Goal: Information Seeking & Learning: Find specific fact

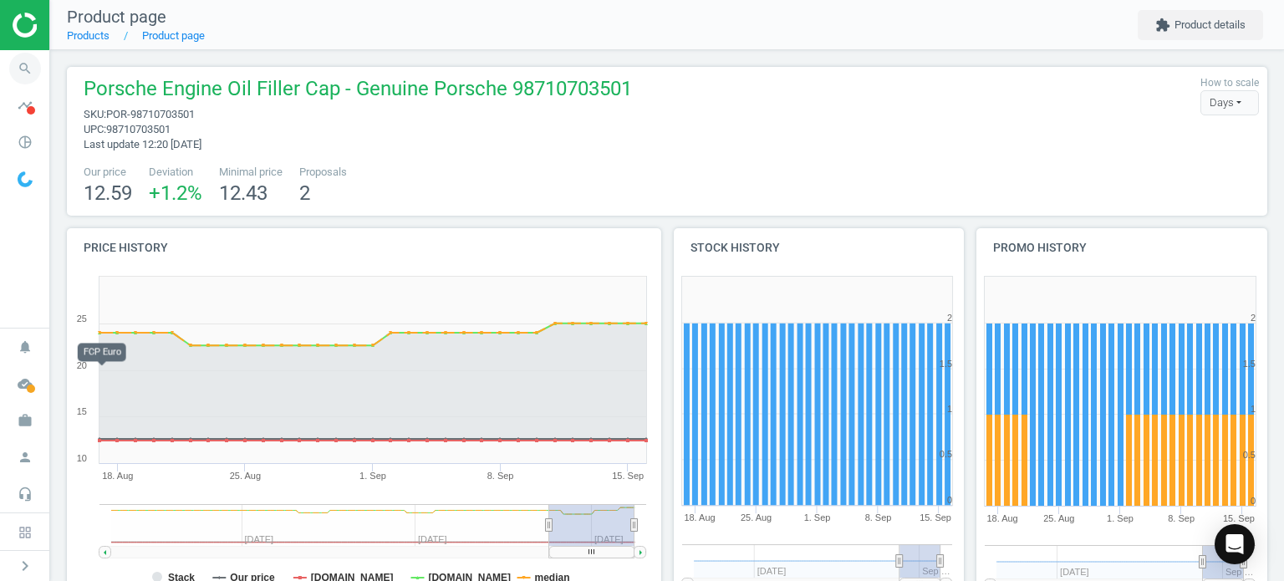
drag, startPoint x: 0, startPoint y: 0, endPoint x: 32, endPoint y: 74, distance: 80.9
click at [32, 74] on icon "search" at bounding box center [25, 69] width 32 height 32
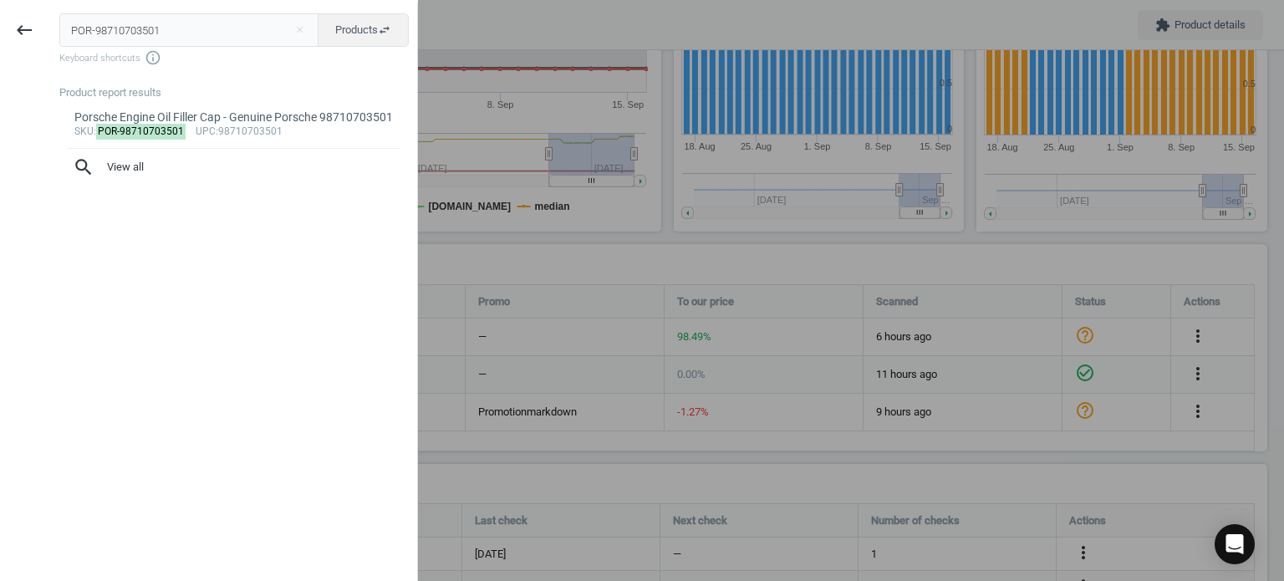
click at [207, 23] on input "POR-98710703501" at bounding box center [189, 29] width 260 height 33
type input "VAG-N91096801"
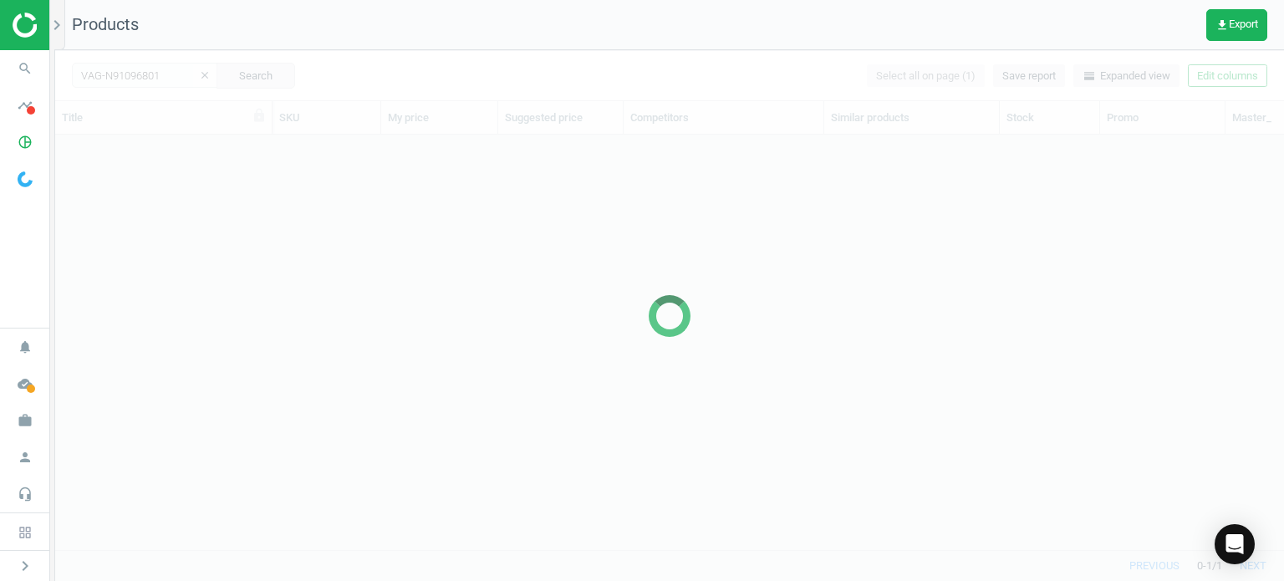
scroll to position [390, 1216]
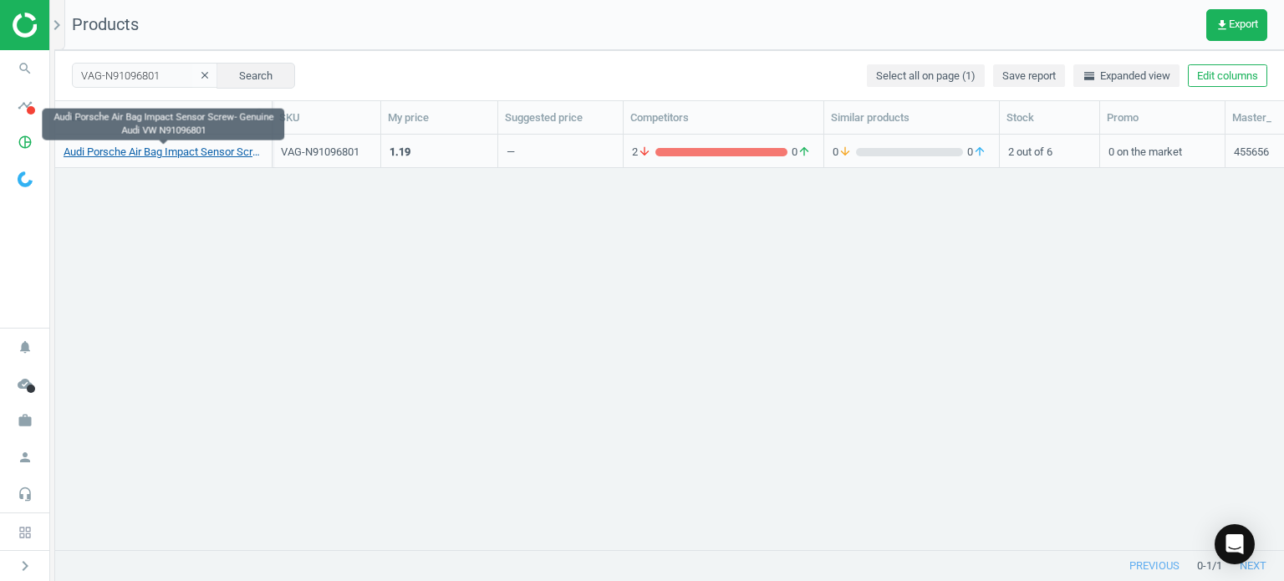
click at [214, 148] on link "Audi Porsche Air Bag Impact Sensor Screw- Genuine Audi VW N91096801" at bounding box center [164, 152] width 200 height 15
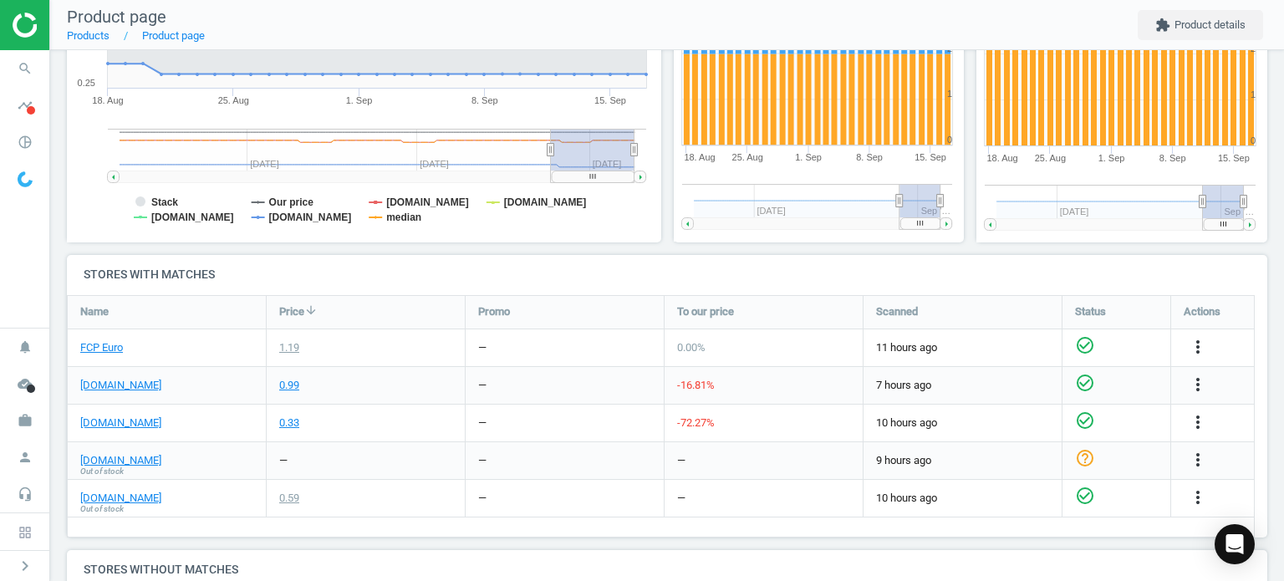
scroll to position [383, 0]
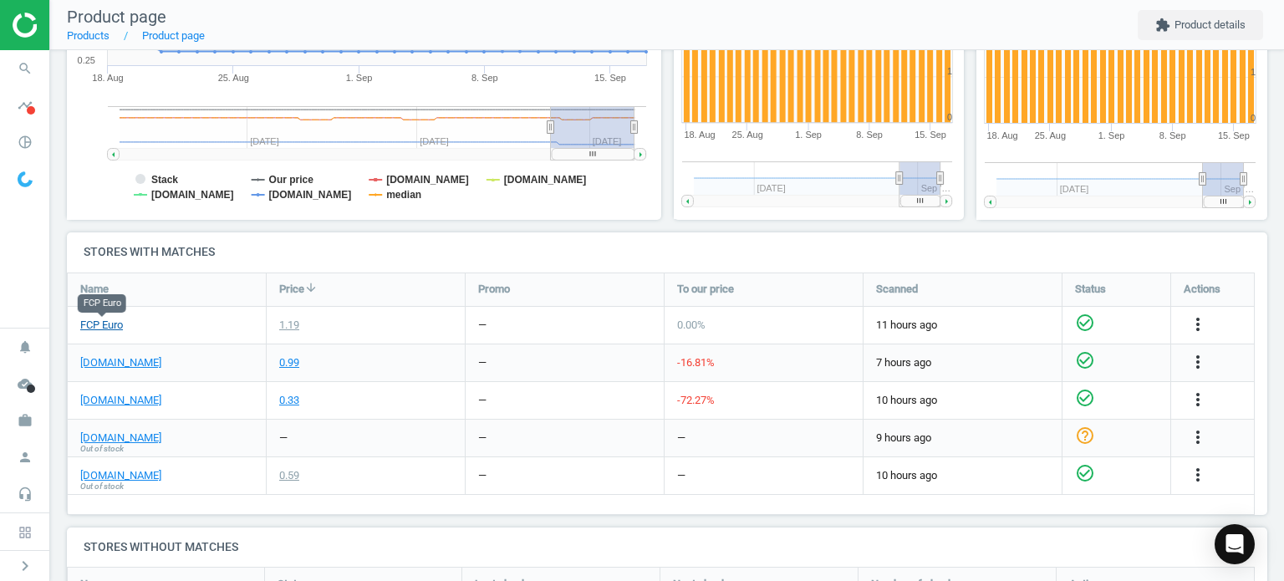
click at [110, 320] on link "FCP Euro" at bounding box center [101, 325] width 43 height 15
click at [120, 367] on link "[DOMAIN_NAME]" at bounding box center [120, 362] width 81 height 15
click at [48, 66] on span "search" at bounding box center [25, 68] width 50 height 37
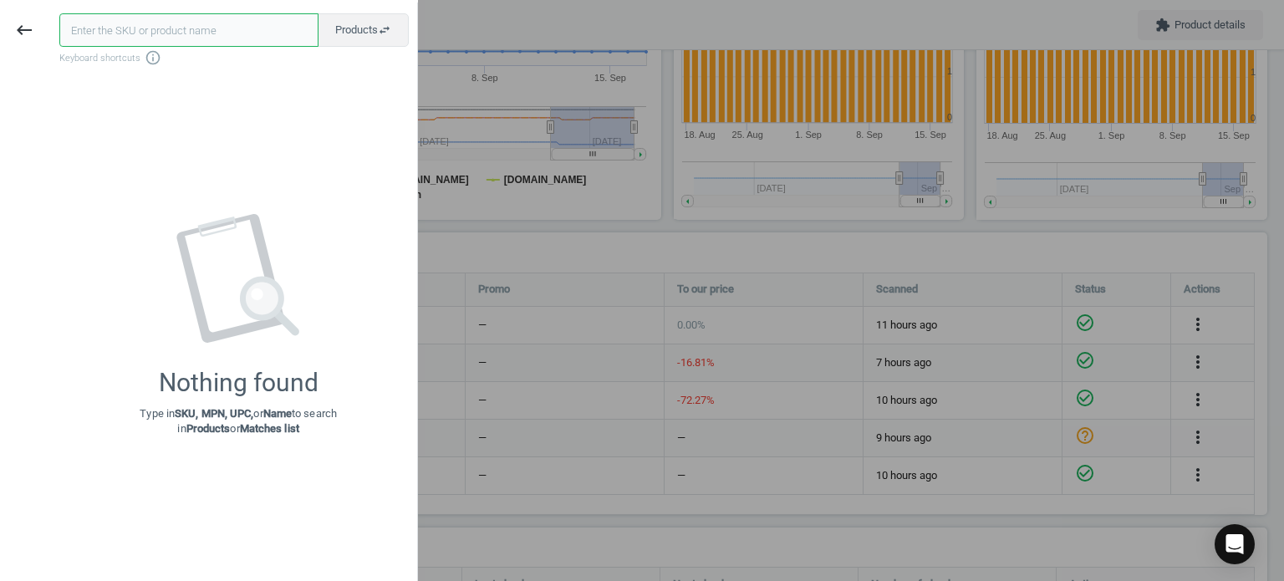
click at [170, 25] on input "text" at bounding box center [188, 29] width 259 height 33
paste input "VAG-N91096702"
type input "VAG-N91096702"
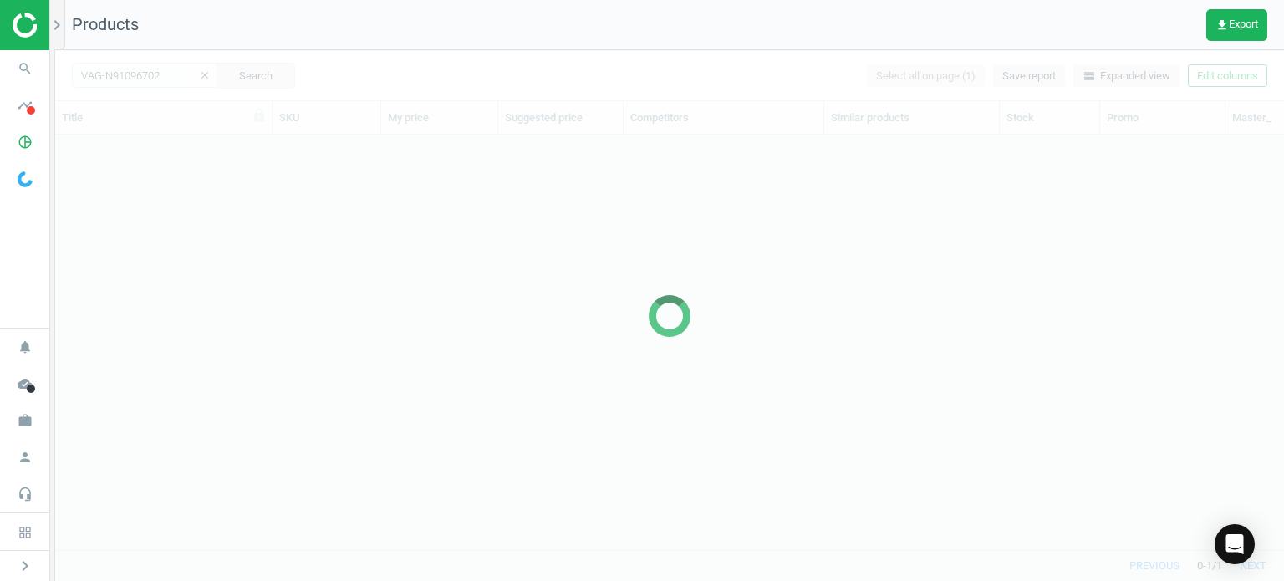
scroll to position [390, 1216]
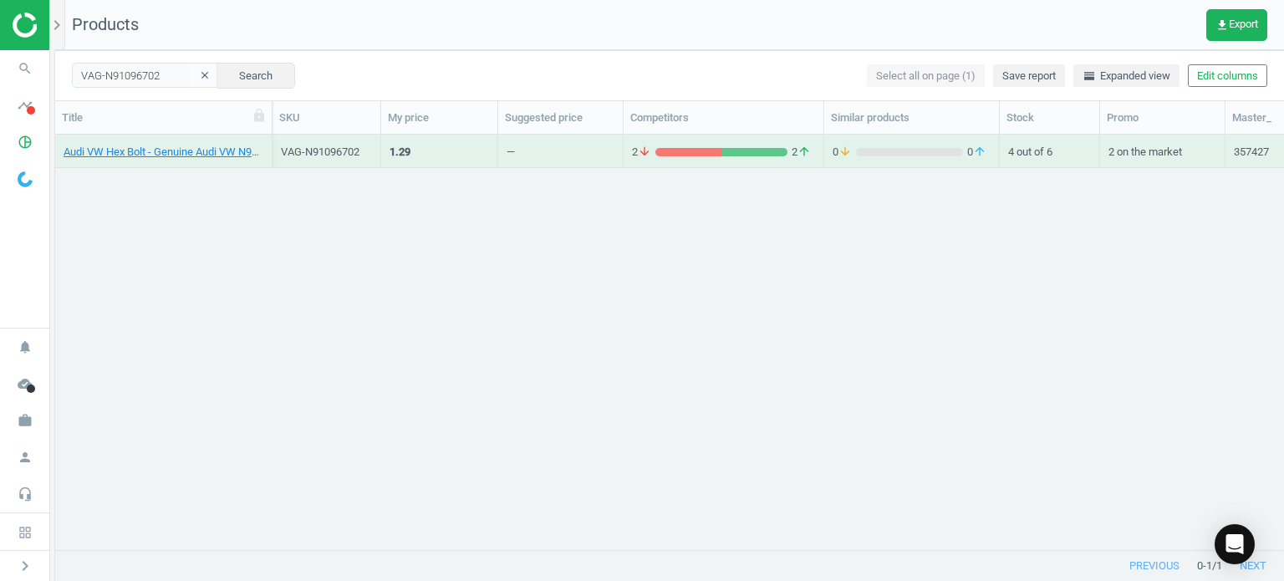
click at [185, 166] on div "Audi VW Hex Bolt - Genuine Audi VW N91096702" at bounding box center [163, 151] width 217 height 33
click at [178, 151] on link "Audi VW Hex Bolt - Genuine Audi VW N91096702" at bounding box center [164, 152] width 200 height 15
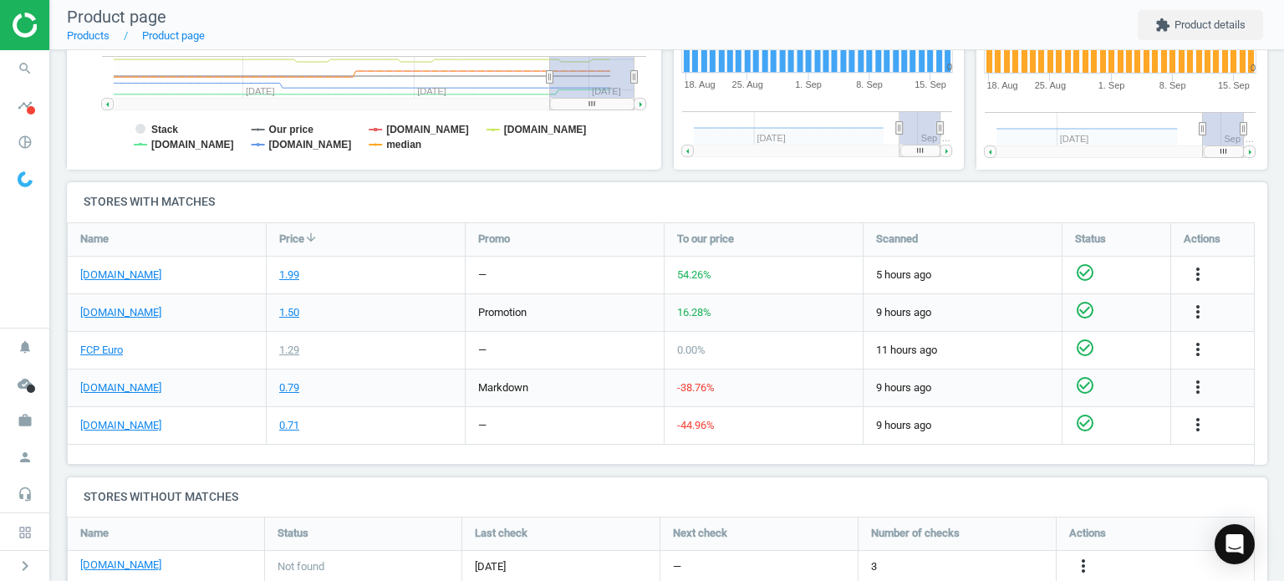
scroll to position [444, 0]
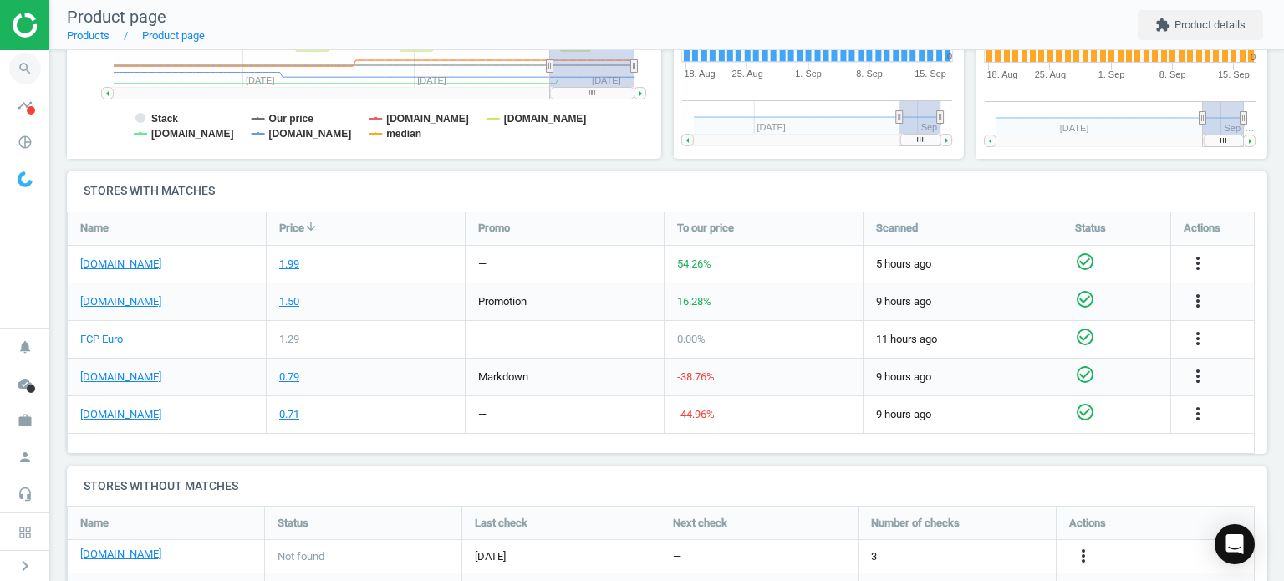
click at [8, 79] on span "search" at bounding box center [25, 68] width 50 height 37
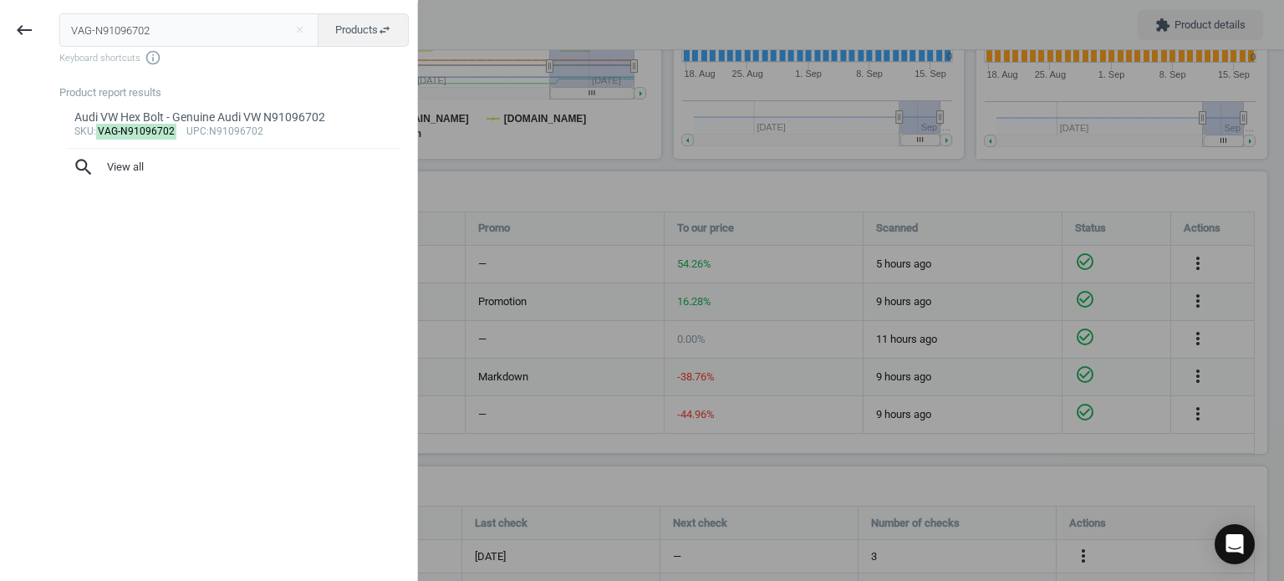
click at [130, 29] on input "VAG-N91096702" at bounding box center [189, 29] width 260 height 33
type input "VAG-N91066101"
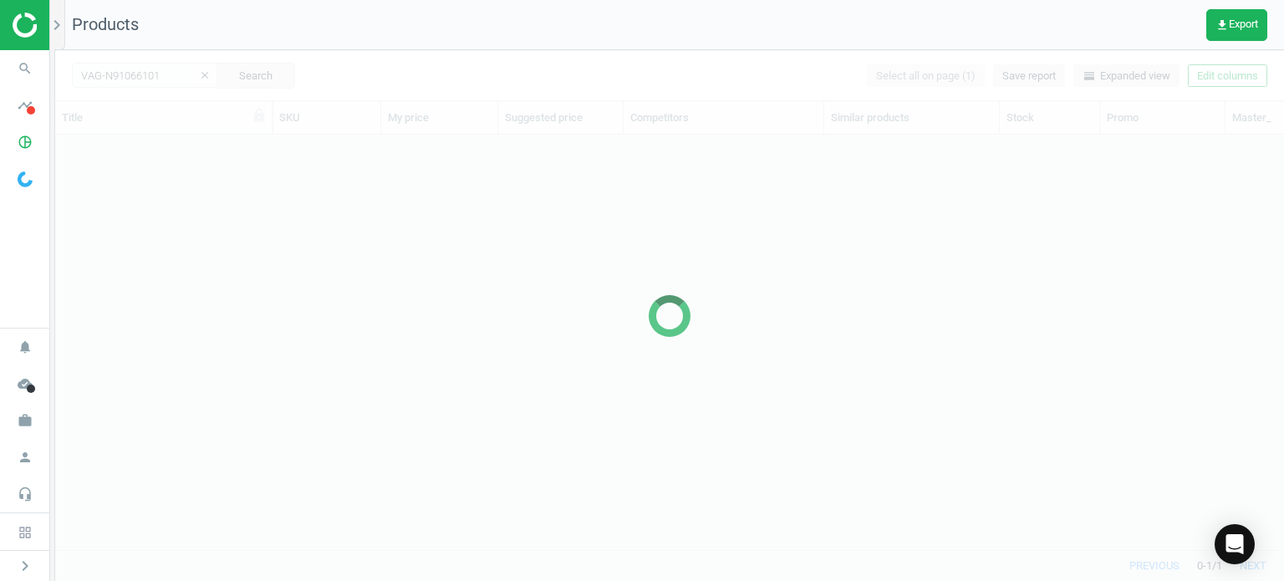
scroll to position [390, 1216]
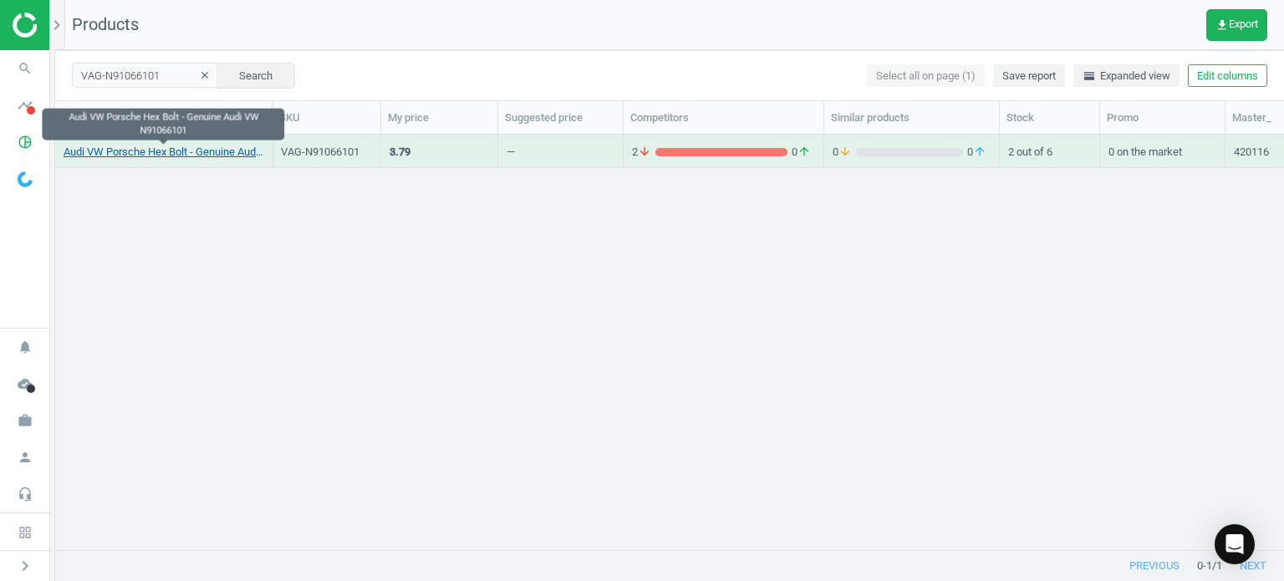
click at [161, 150] on link "Audi VW Porsche Hex Bolt - Genuine Audi VW N91066101" at bounding box center [164, 152] width 200 height 15
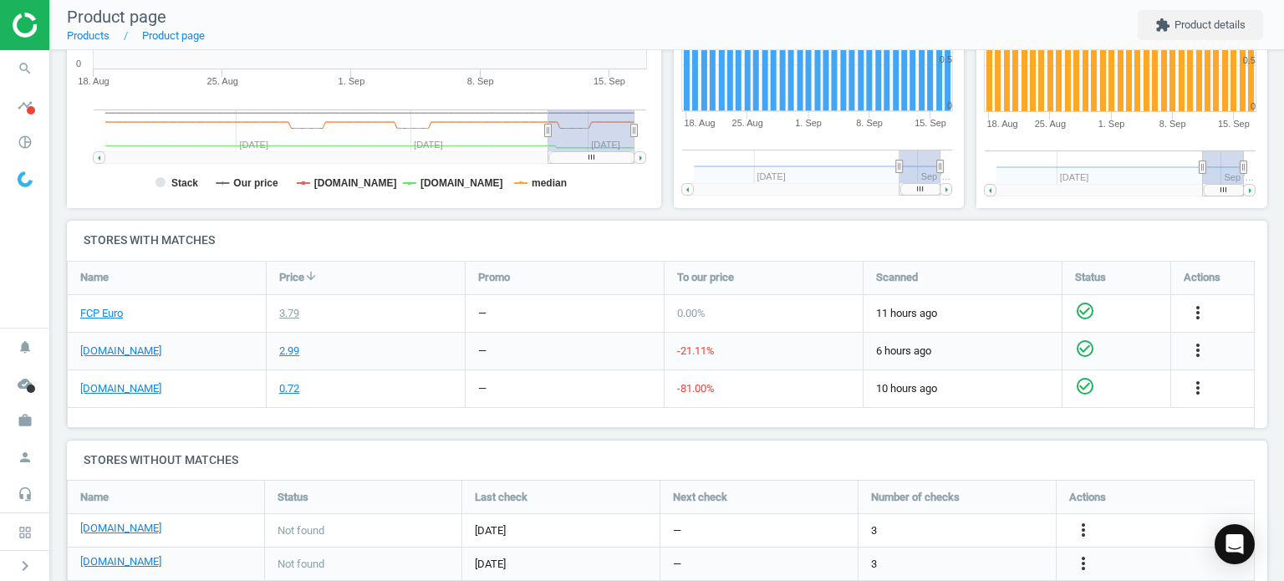
scroll to position [395, 0]
click at [31, 64] on icon "search" at bounding box center [25, 69] width 32 height 32
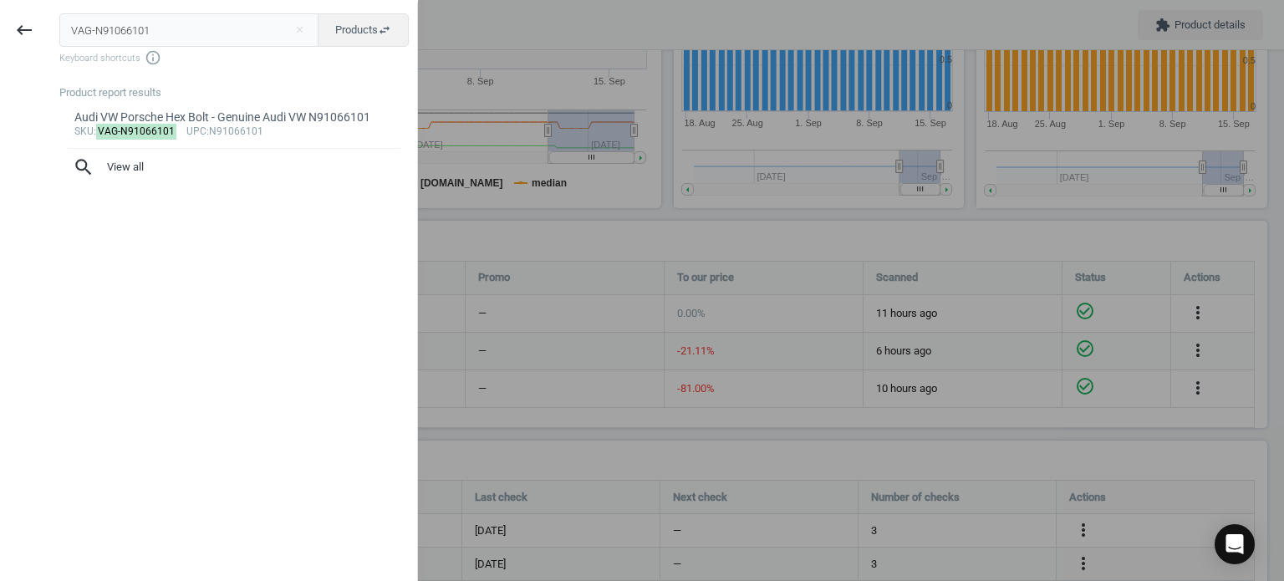
click at [214, 23] on input "VAG-N91066101" at bounding box center [189, 29] width 260 height 33
type input "VAG-N91096702"
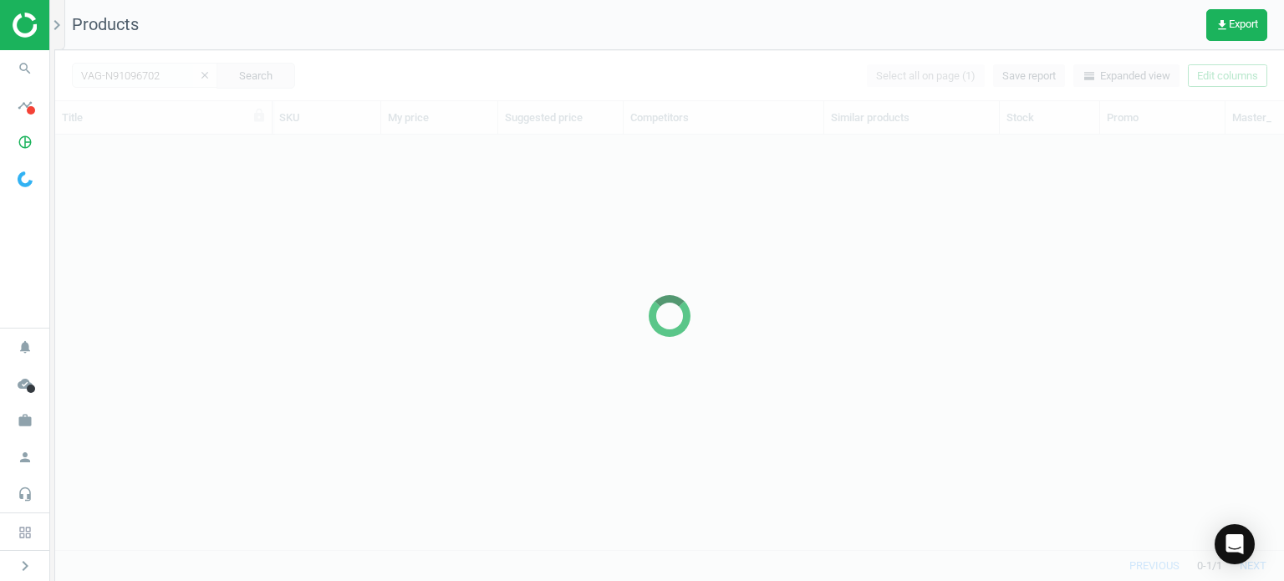
scroll to position [390, 1216]
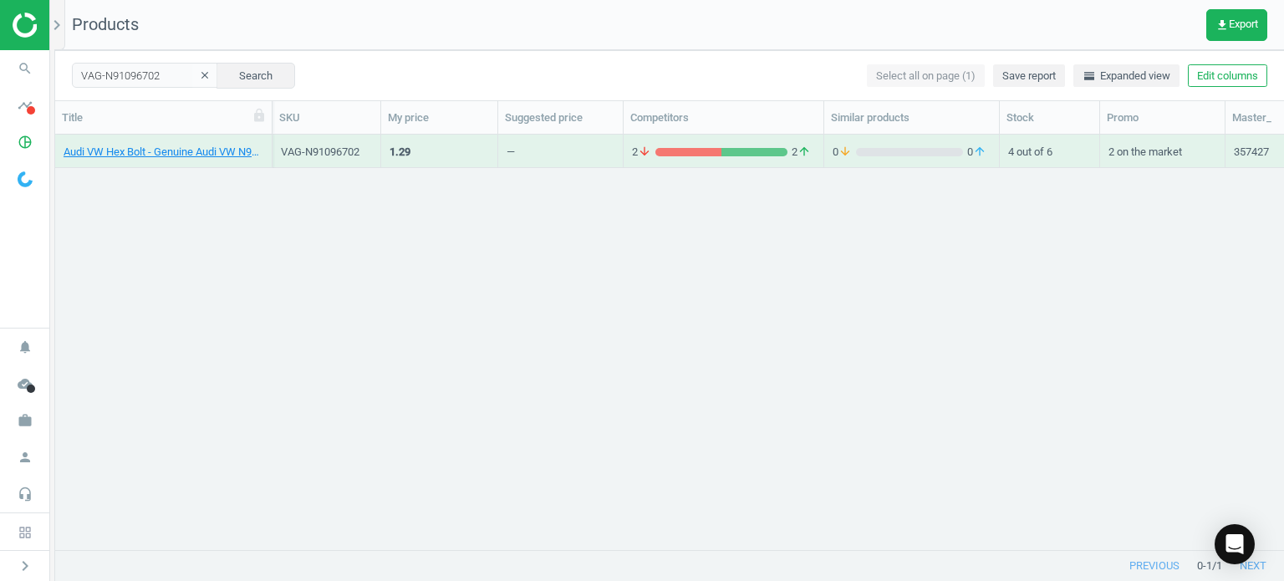
click at [181, 161] on div "Audi VW Hex Bolt - Genuine Audi VW N91096702" at bounding box center [164, 155] width 200 height 21
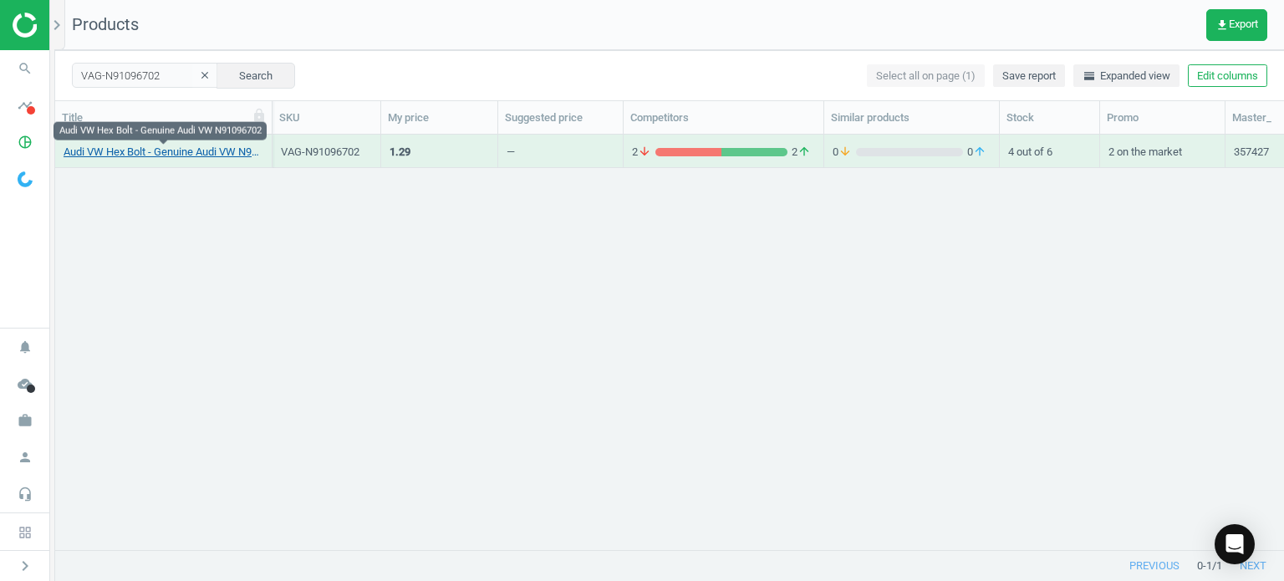
click at [173, 151] on link "Audi VW Hex Bolt - Genuine Audi VW N91096702" at bounding box center [164, 152] width 200 height 15
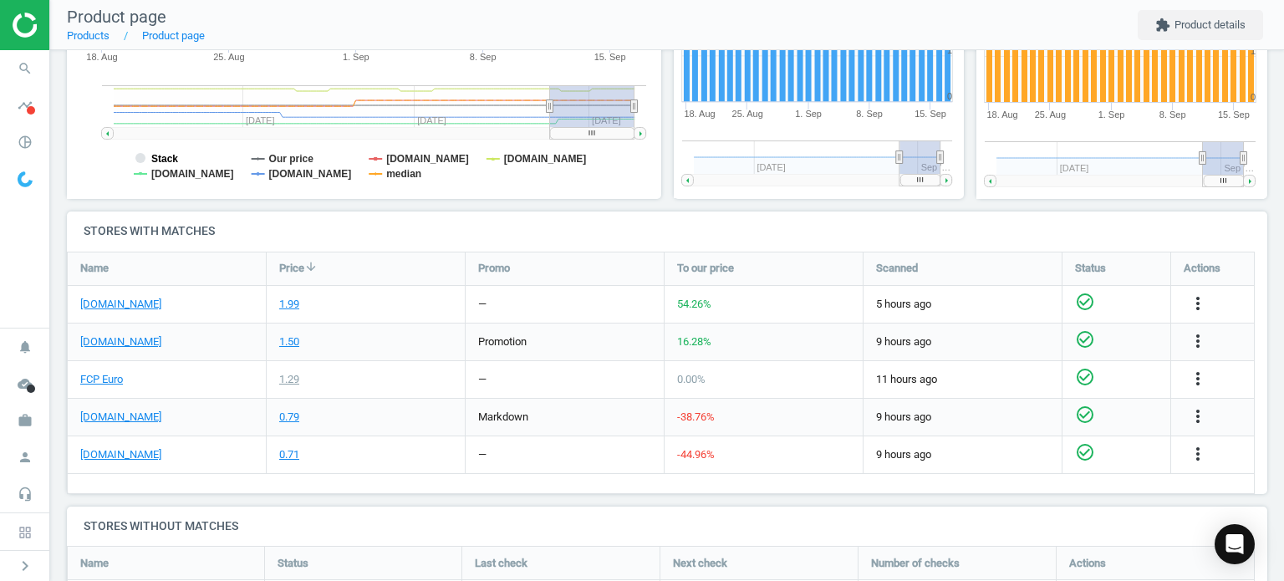
scroll to position [405, 0]
